Goal: Find specific page/section: Find specific page/section

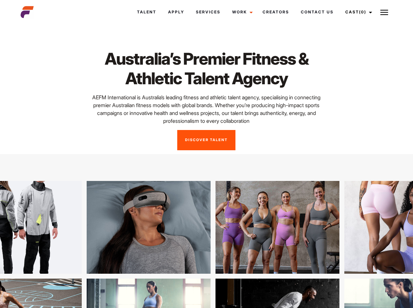
click at [357, 12] on link "Cast (0)" at bounding box center [357, 12] width 37 height 18
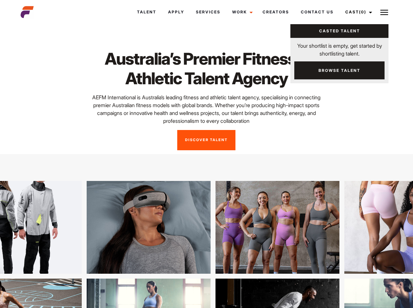
click at [384, 12] on img at bounding box center [384, 12] width 8 height 8
